Goal: Task Accomplishment & Management: Manage account settings

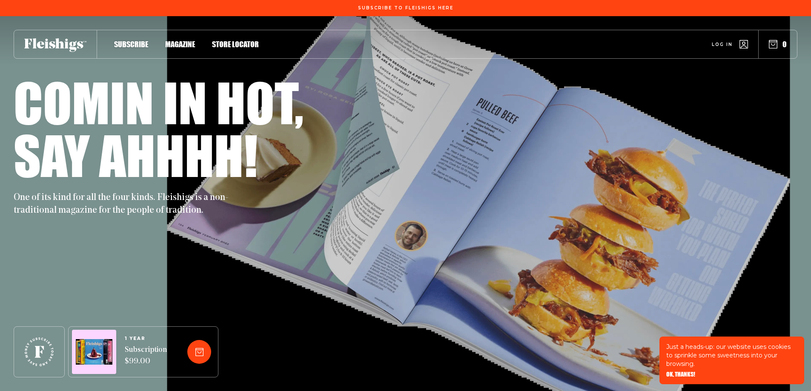
click at [741, 45] on icon "button" at bounding box center [743, 44] width 9 height 9
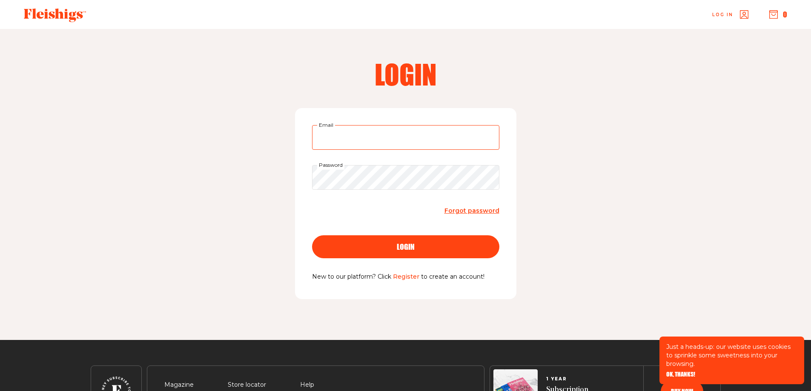
click at [338, 137] on input "Email" at bounding box center [405, 137] width 187 height 25
type input "nunu18@aol.com"
click at [425, 249] on div "login" at bounding box center [405, 247] width 153 height 8
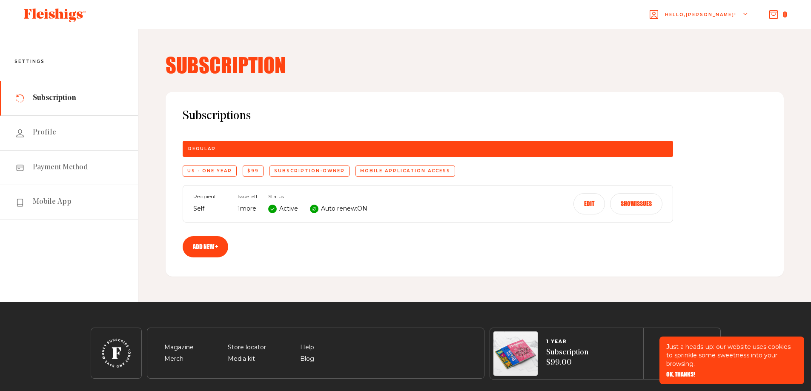
scroll to position [28, 0]
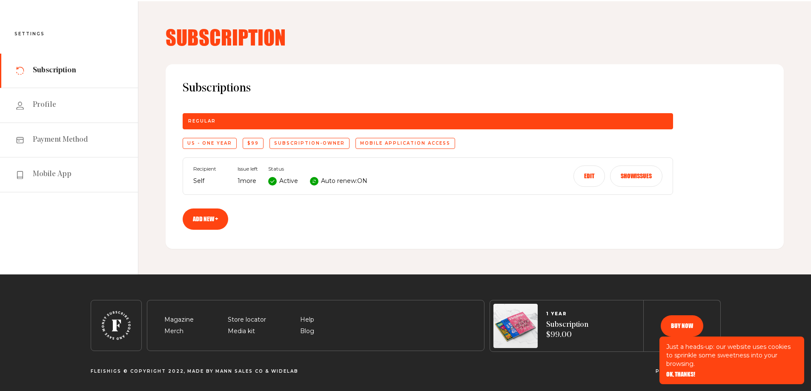
click at [684, 372] on span "OK, THANKS!" at bounding box center [680, 369] width 29 height 6
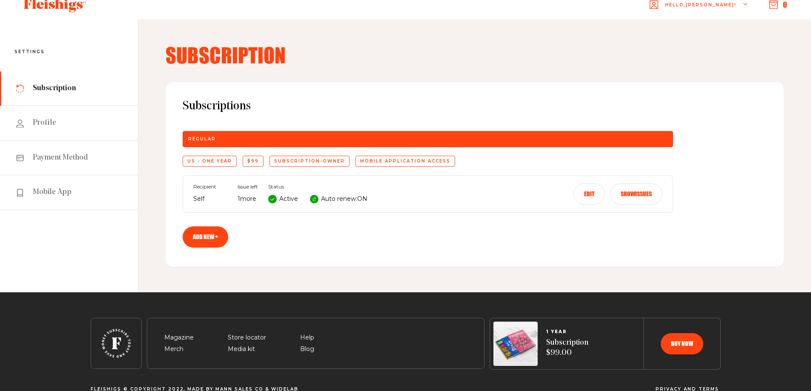
scroll to position [0, 0]
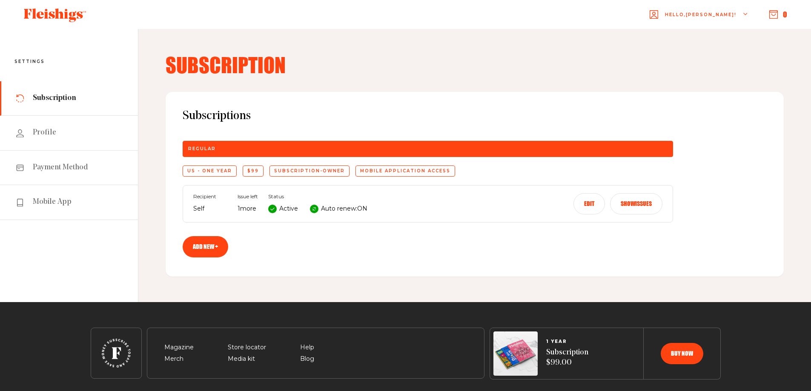
click at [775, 14] on use "button" at bounding box center [774, 15] width 8 height 8
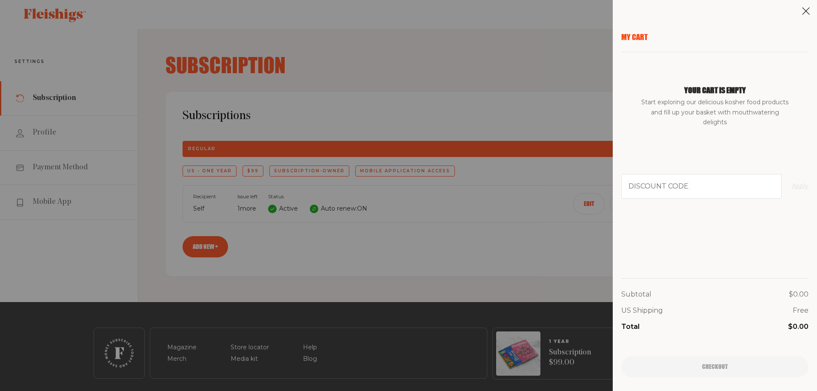
click at [807, 10] on use at bounding box center [806, 11] width 7 height 7
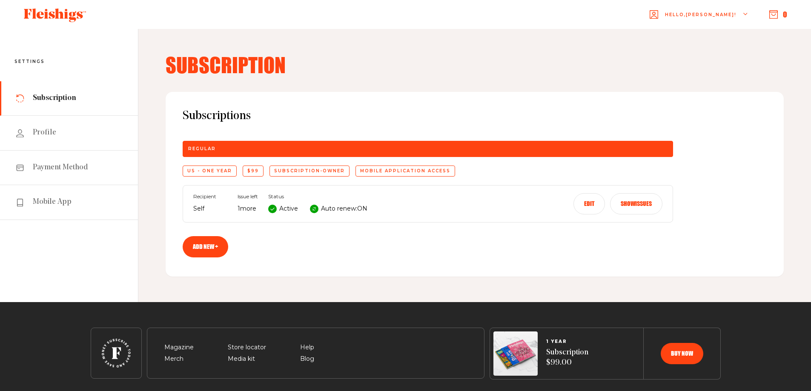
click at [746, 15] on icon "button" at bounding box center [745, 14] width 5 height 5
click at [688, 71] on span "Logout" at bounding box center [675, 69] width 26 height 9
